Goal: Task Accomplishment & Management: Use online tool/utility

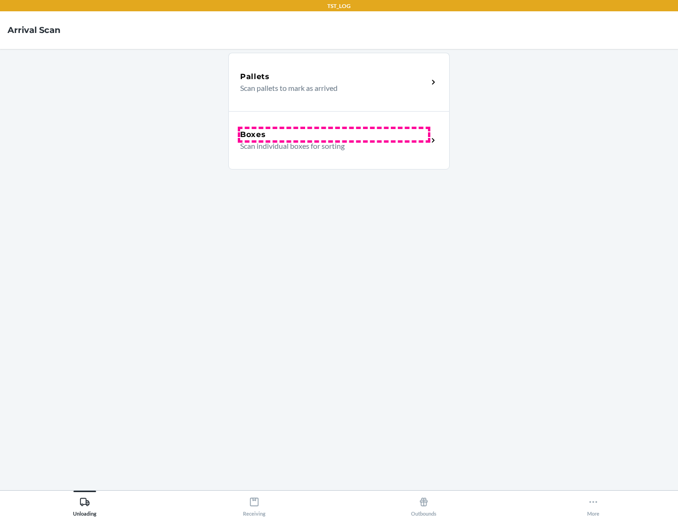
click at [334, 135] on div "Boxes" at bounding box center [334, 134] width 188 height 11
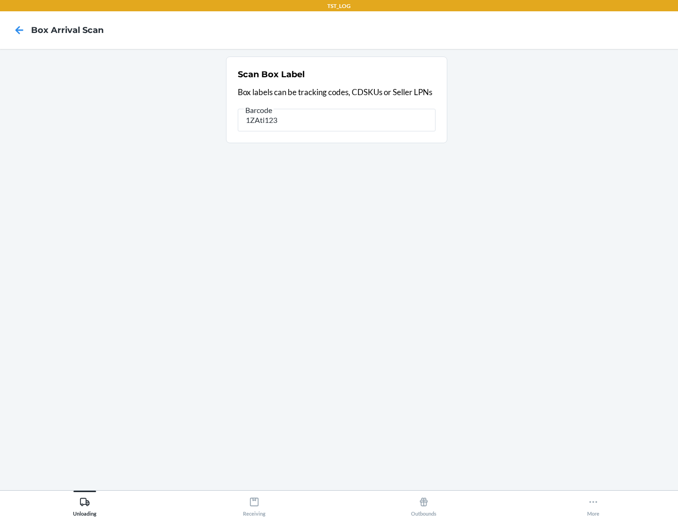
type input "1ZAti123"
